Goal: Transaction & Acquisition: Obtain resource

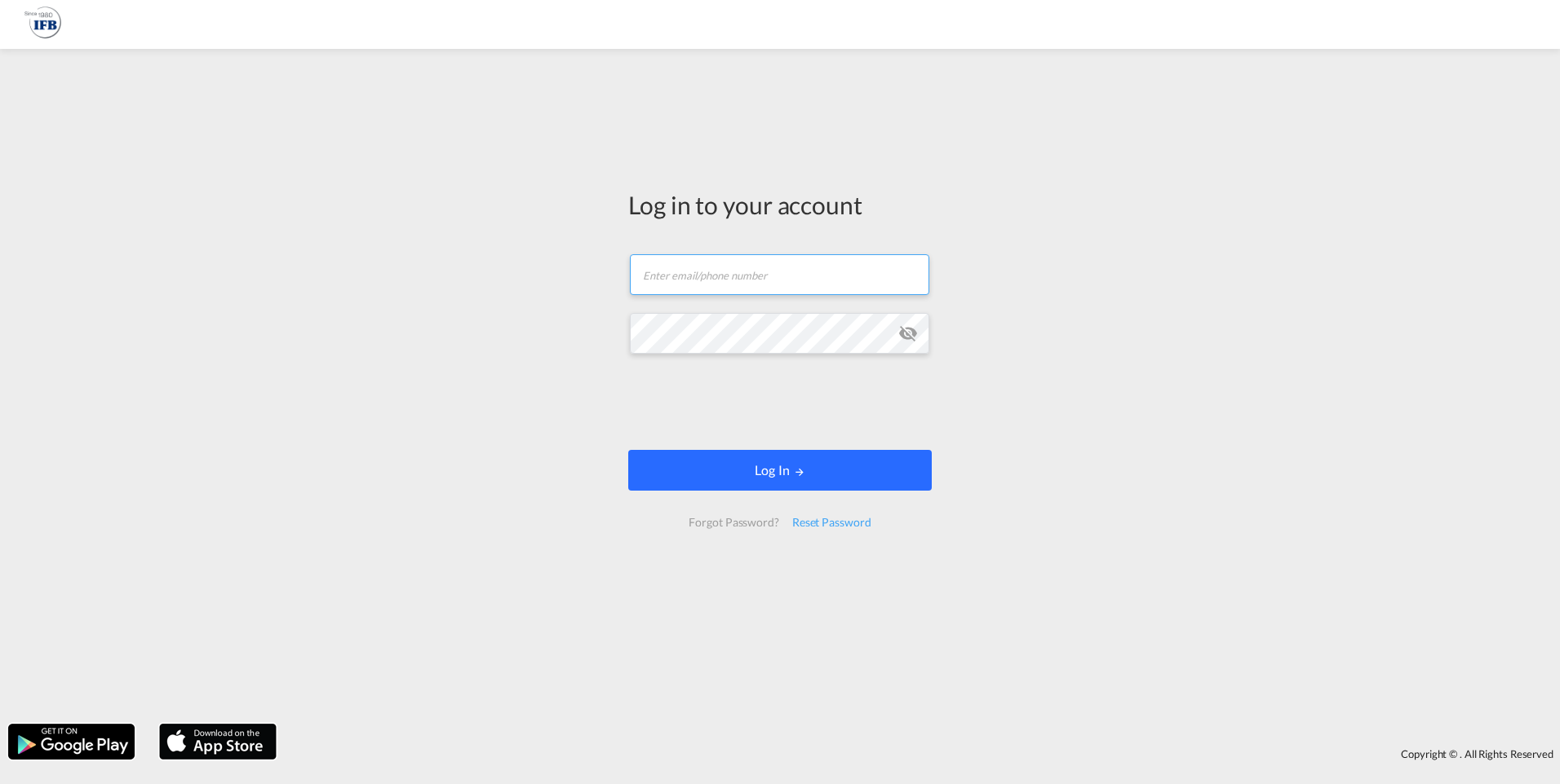
type input "[PERSON_NAME][EMAIL_ADDRESS][DOMAIN_NAME]"
click at [801, 469] on md-icon "LOGIN" at bounding box center [799, 472] width 11 height 11
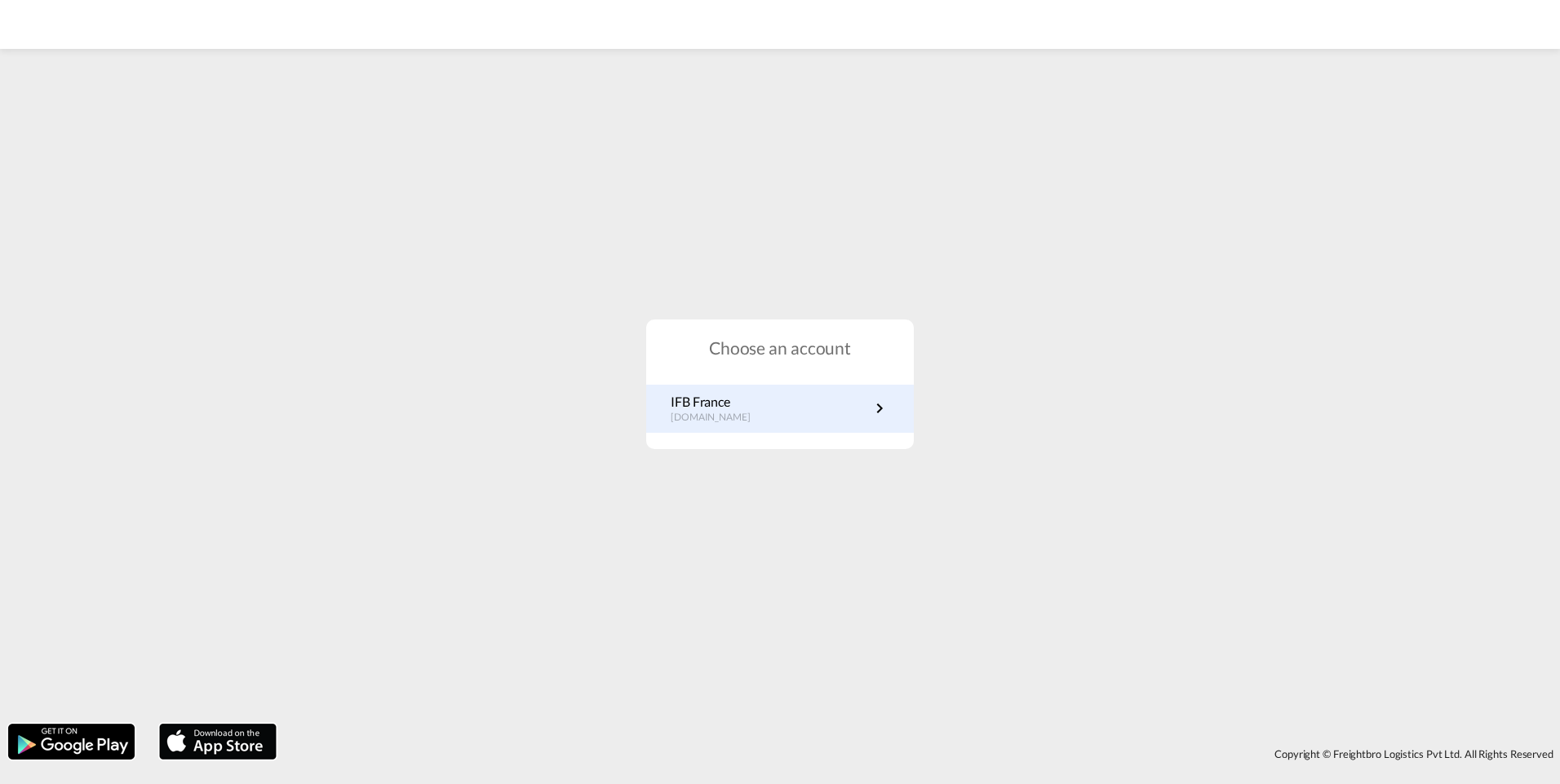
click at [729, 394] on p "IFB France" at bounding box center [719, 402] width 96 height 18
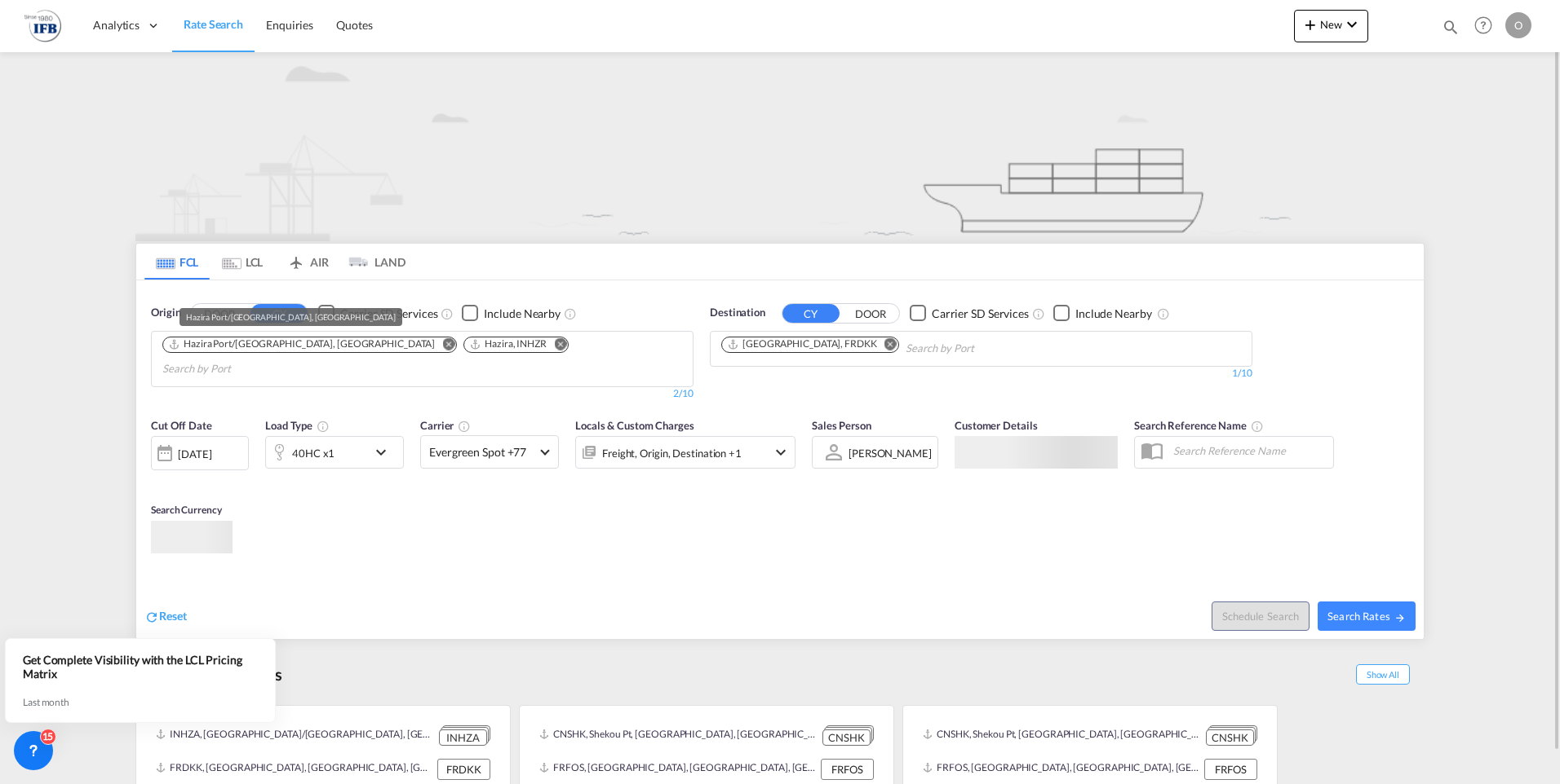
click at [219, 344] on div "Hazira Port/Surat, INHZA" at bounding box center [302, 344] width 267 height 14
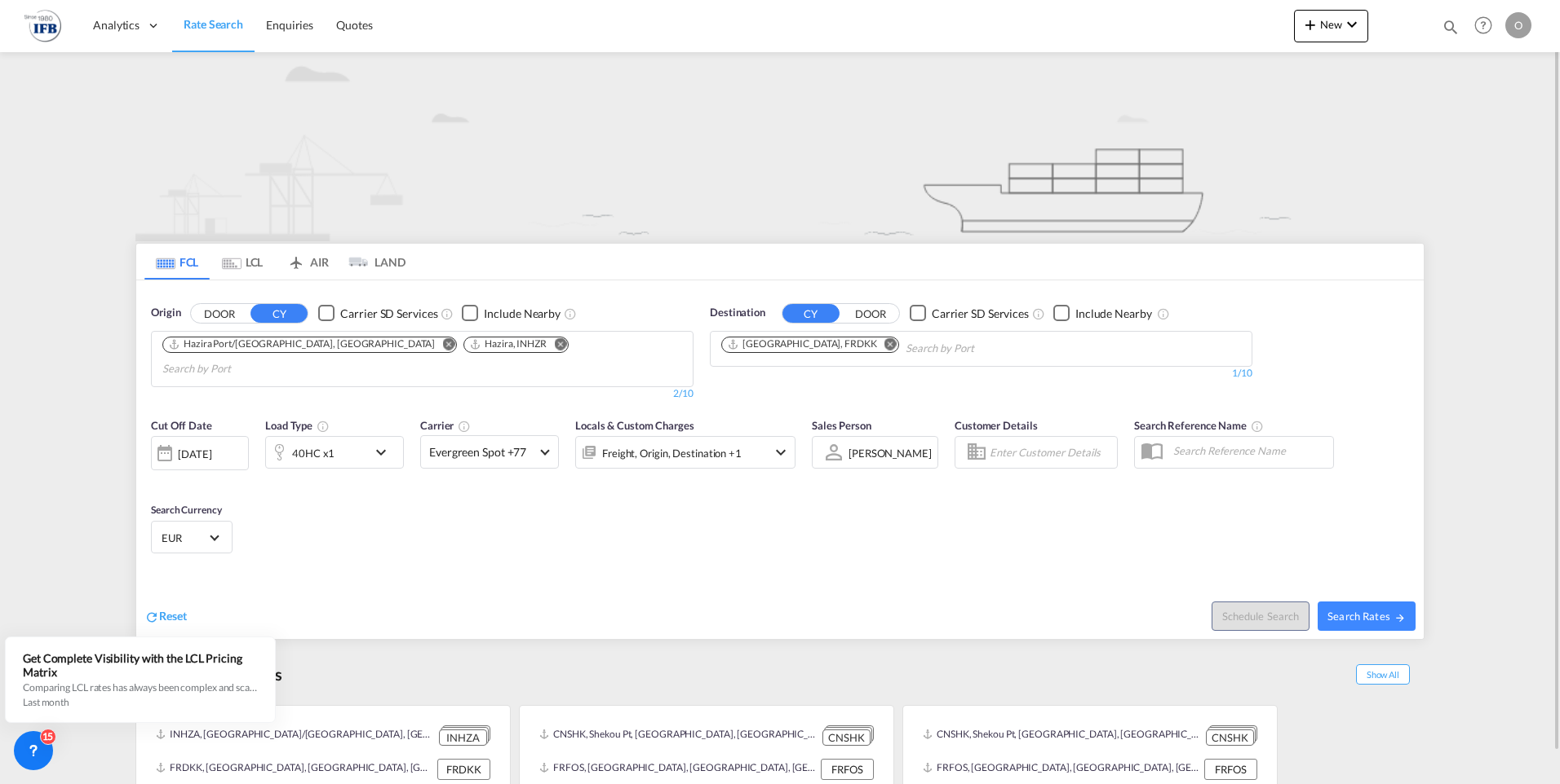
click at [442, 344] on md-icon "Remove" at bounding box center [448, 344] width 12 height 12
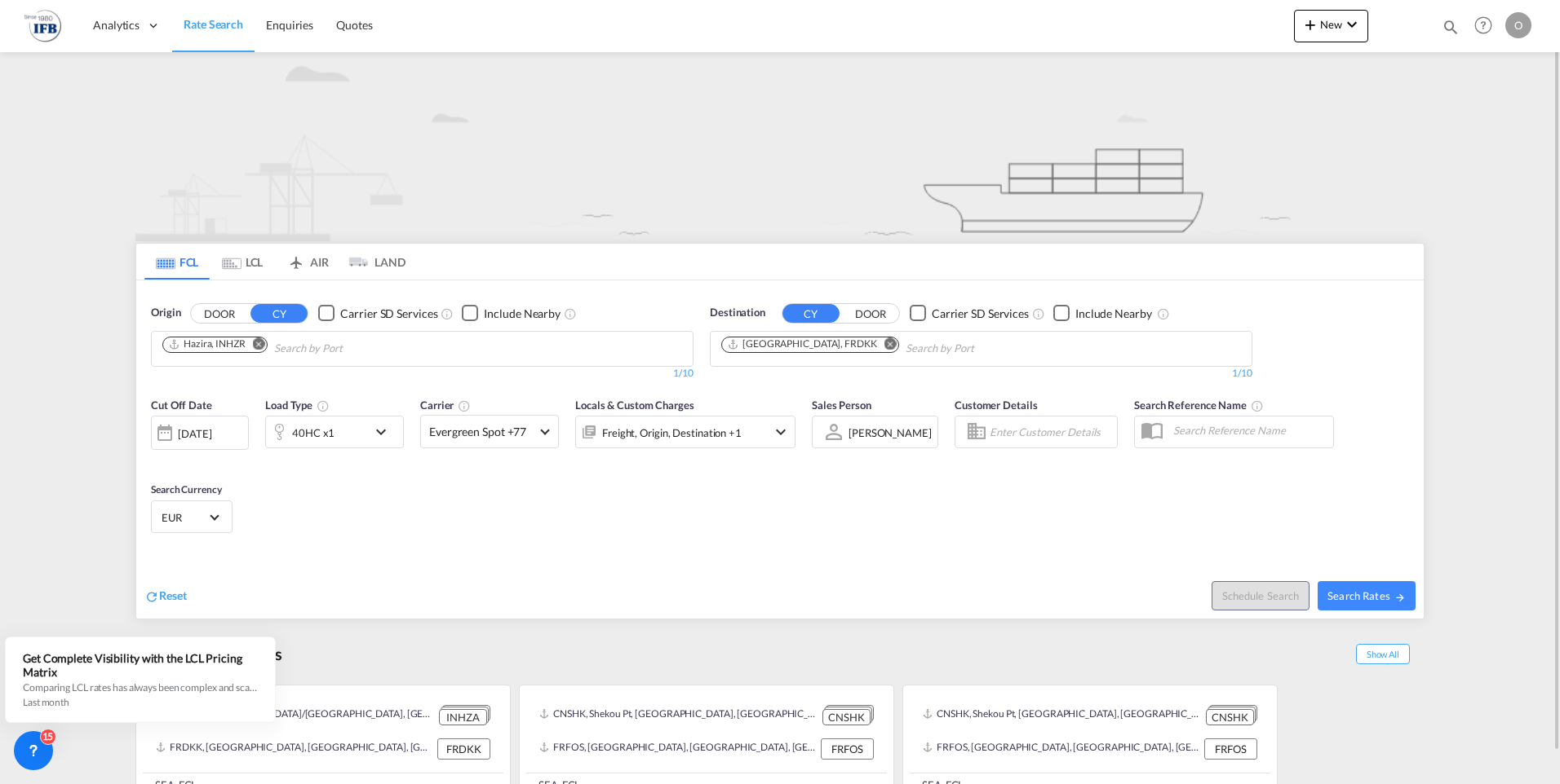
click at [259, 344] on md-icon "Remove" at bounding box center [259, 344] width 12 height 12
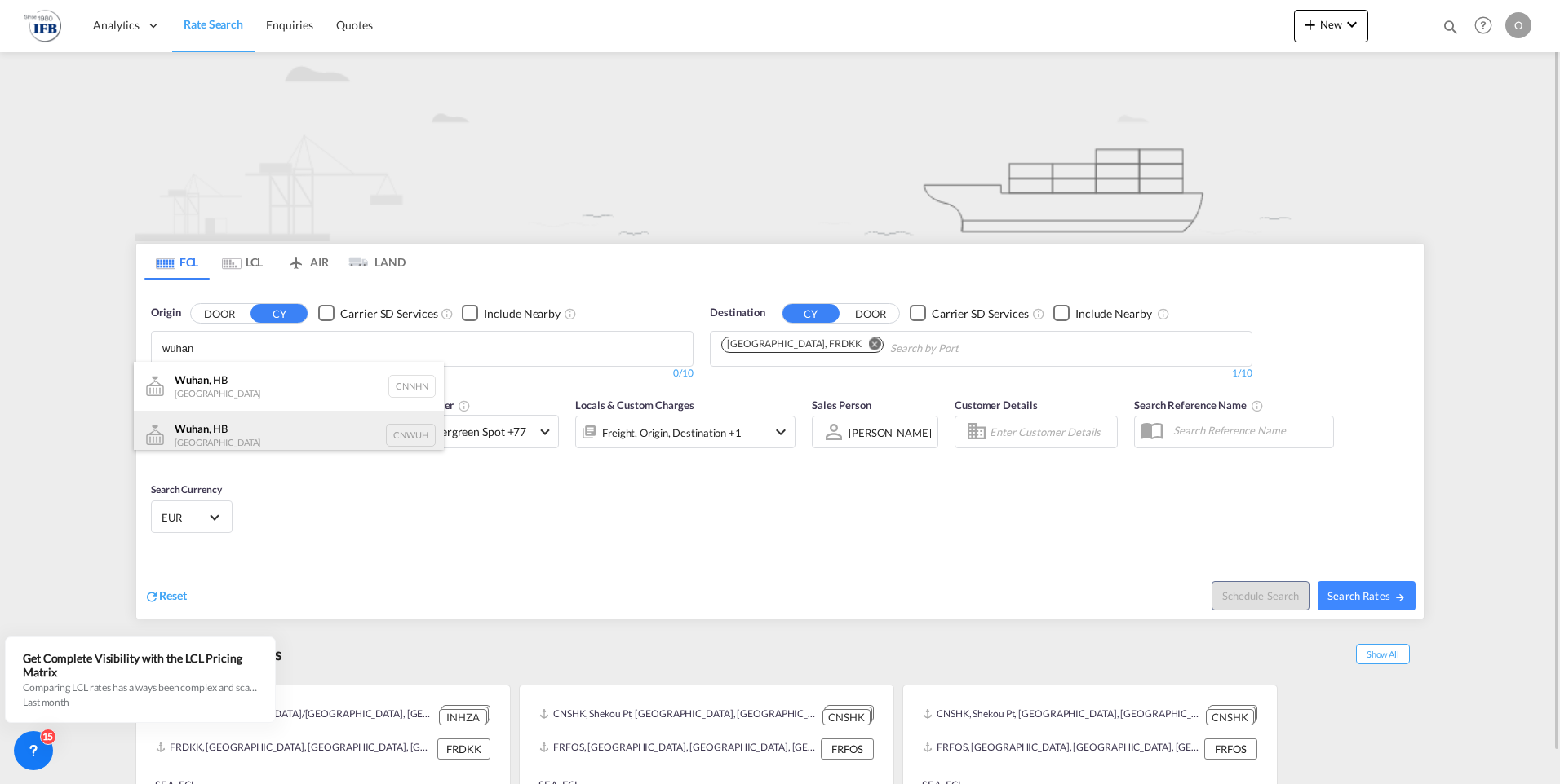
type input "wuhan"
click at [217, 437] on div "Wuhan , HB China CNWUH" at bounding box center [288, 435] width 310 height 49
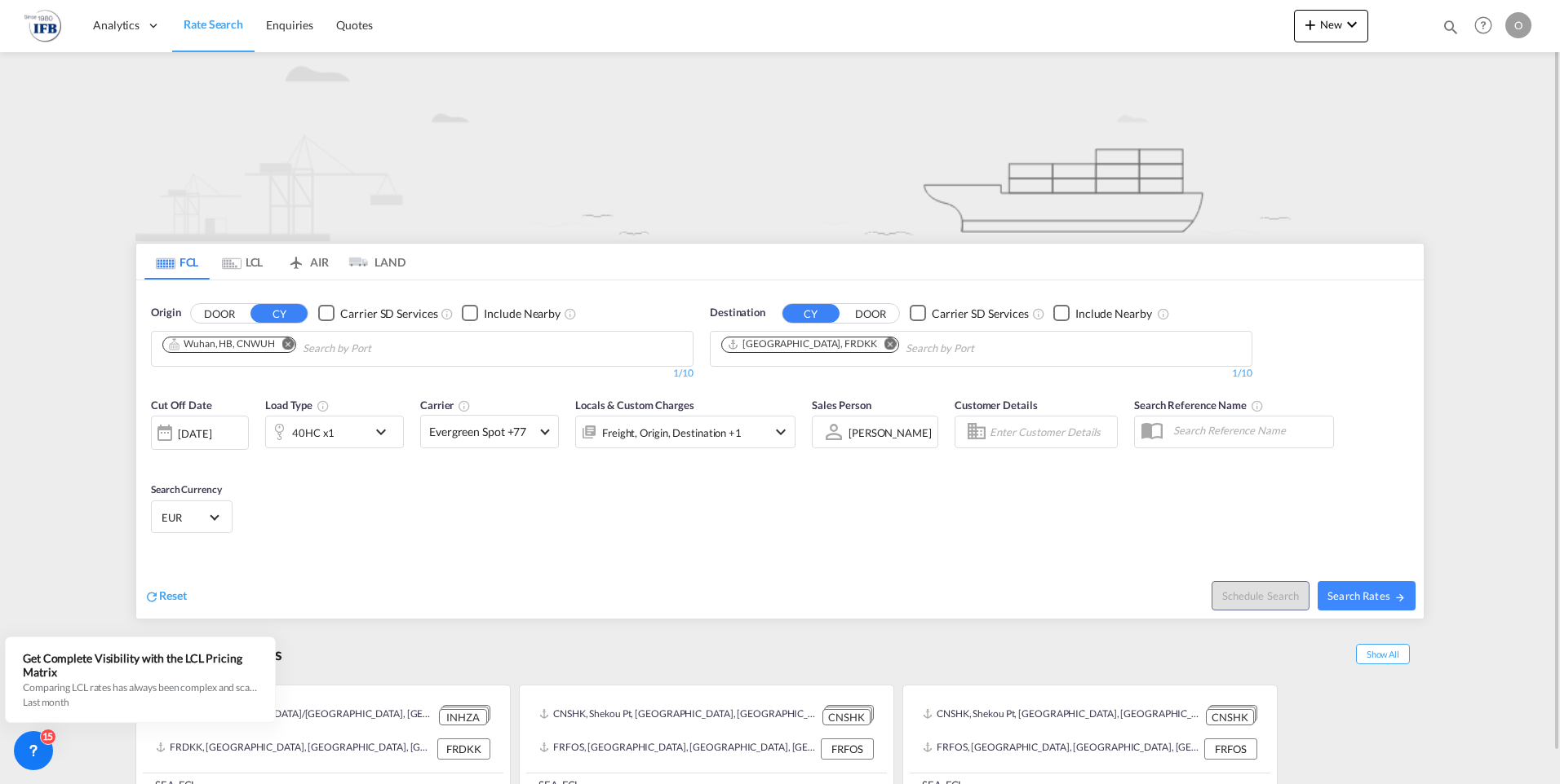
click at [884, 345] on md-icon "Remove" at bounding box center [890, 344] width 12 height 12
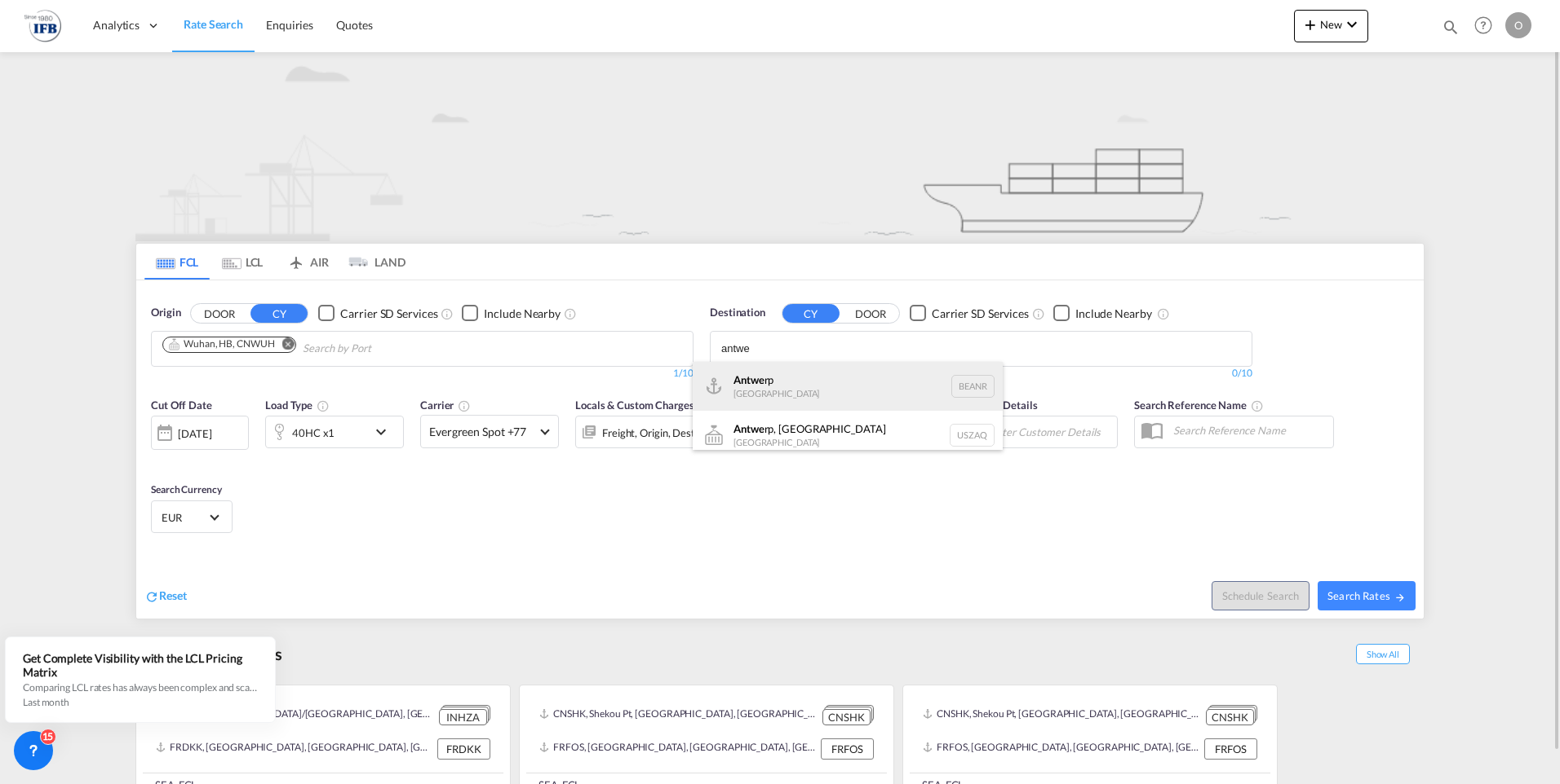
type input "antwe"
click at [761, 376] on div "Antwe rp Belgium BEANR" at bounding box center [847, 386] width 310 height 49
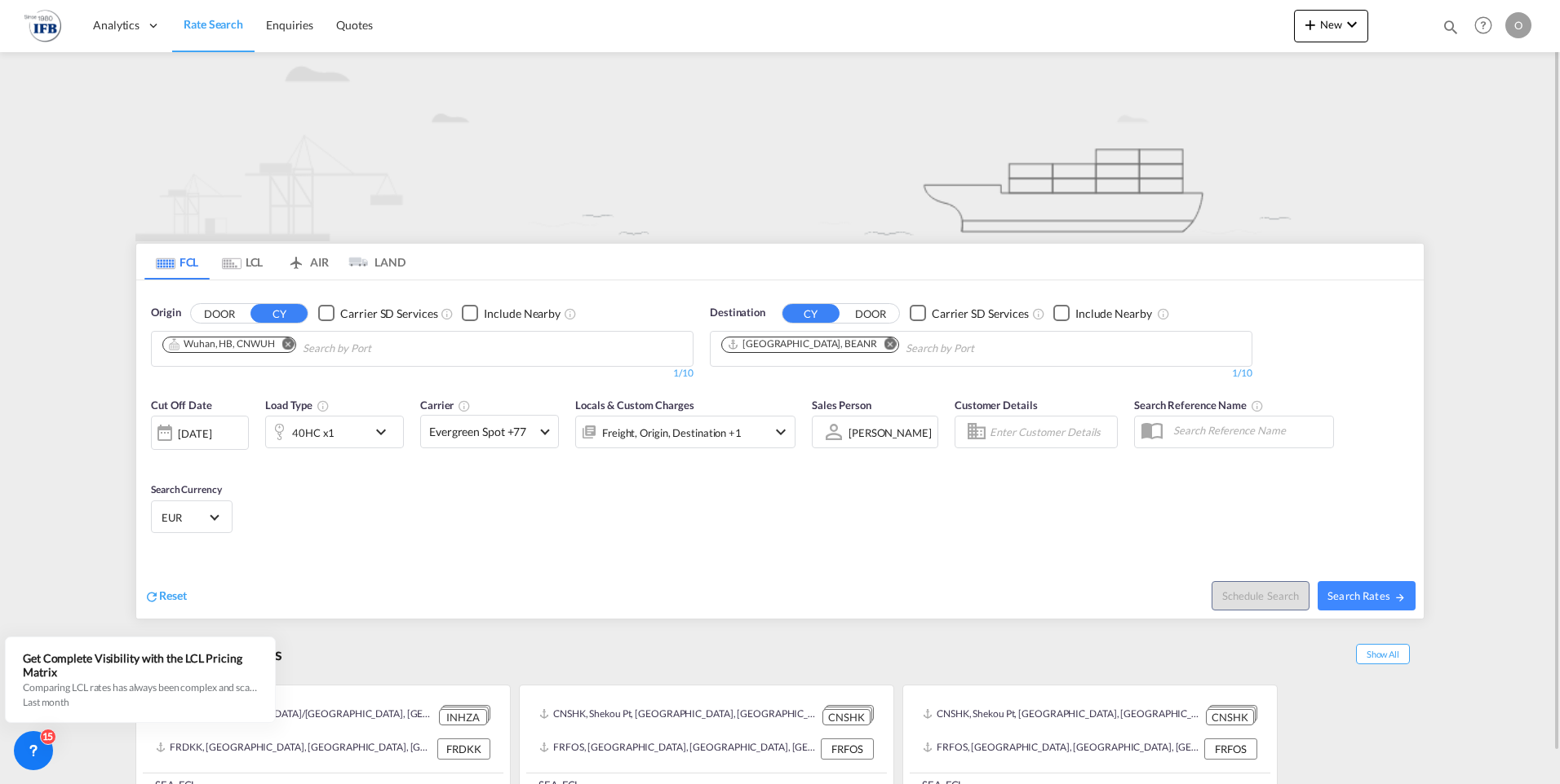
click at [187, 431] on div "16 Sep 2025" at bounding box center [195, 433] width 33 height 15
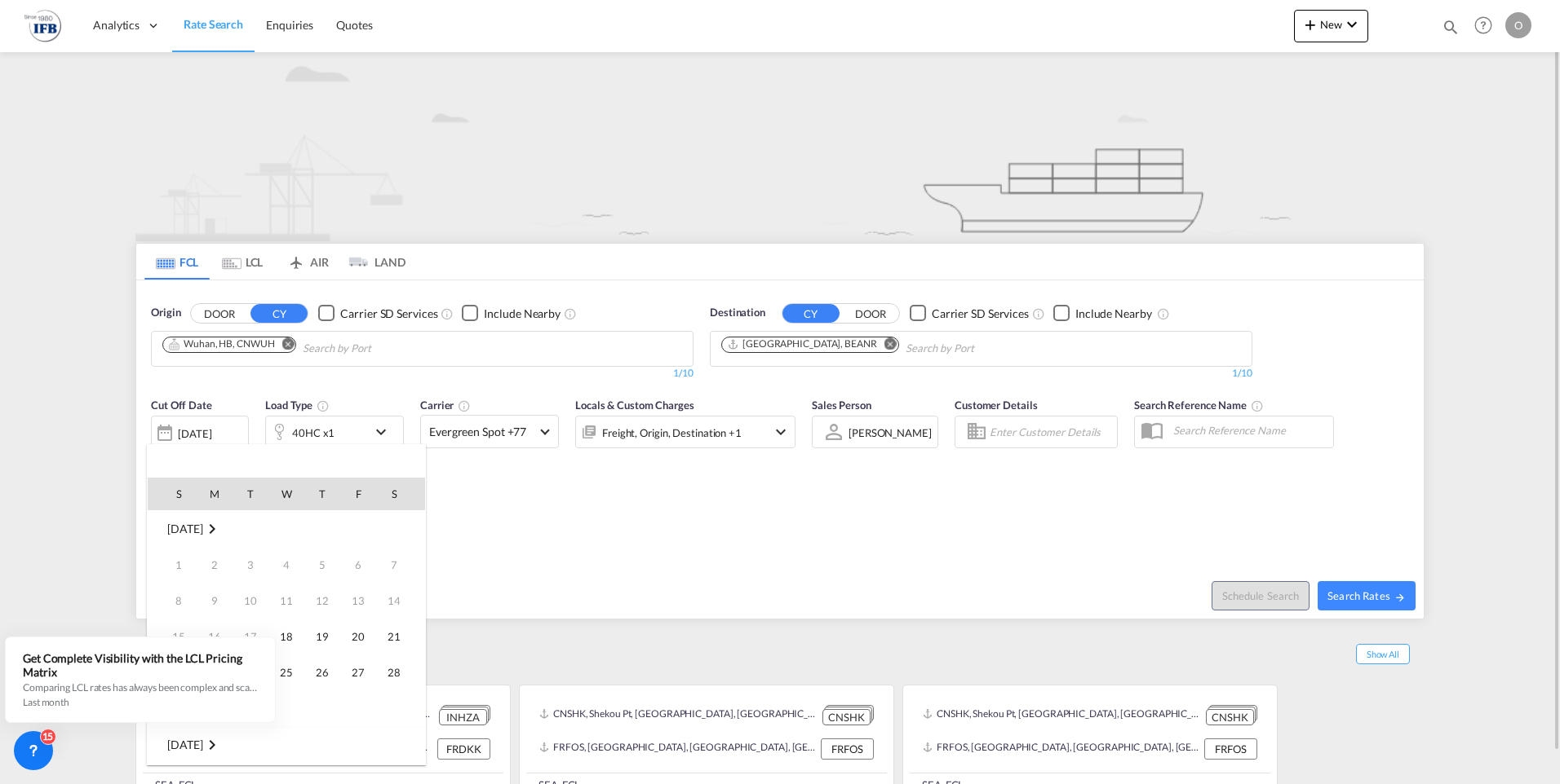
scroll to position [648, 0]
click at [289, 746] on span "1" at bounding box center [285, 745] width 32 height 32
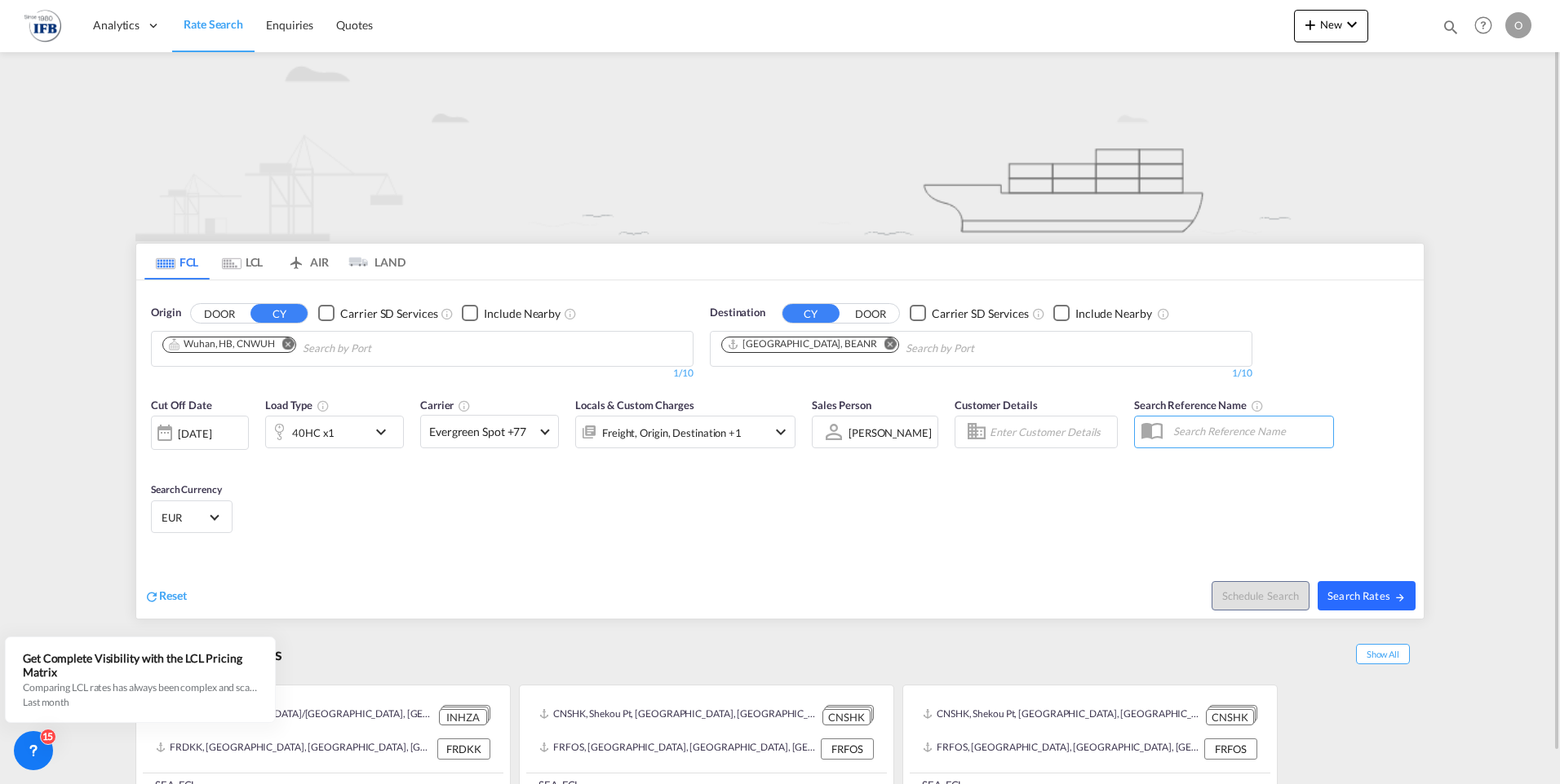
click at [1362, 597] on span "Search Rates" at bounding box center [1366, 596] width 79 height 13
type input "CNWUH to BEANR / 1 Oct 2025"
